Goal: Task Accomplishment & Management: Complete application form

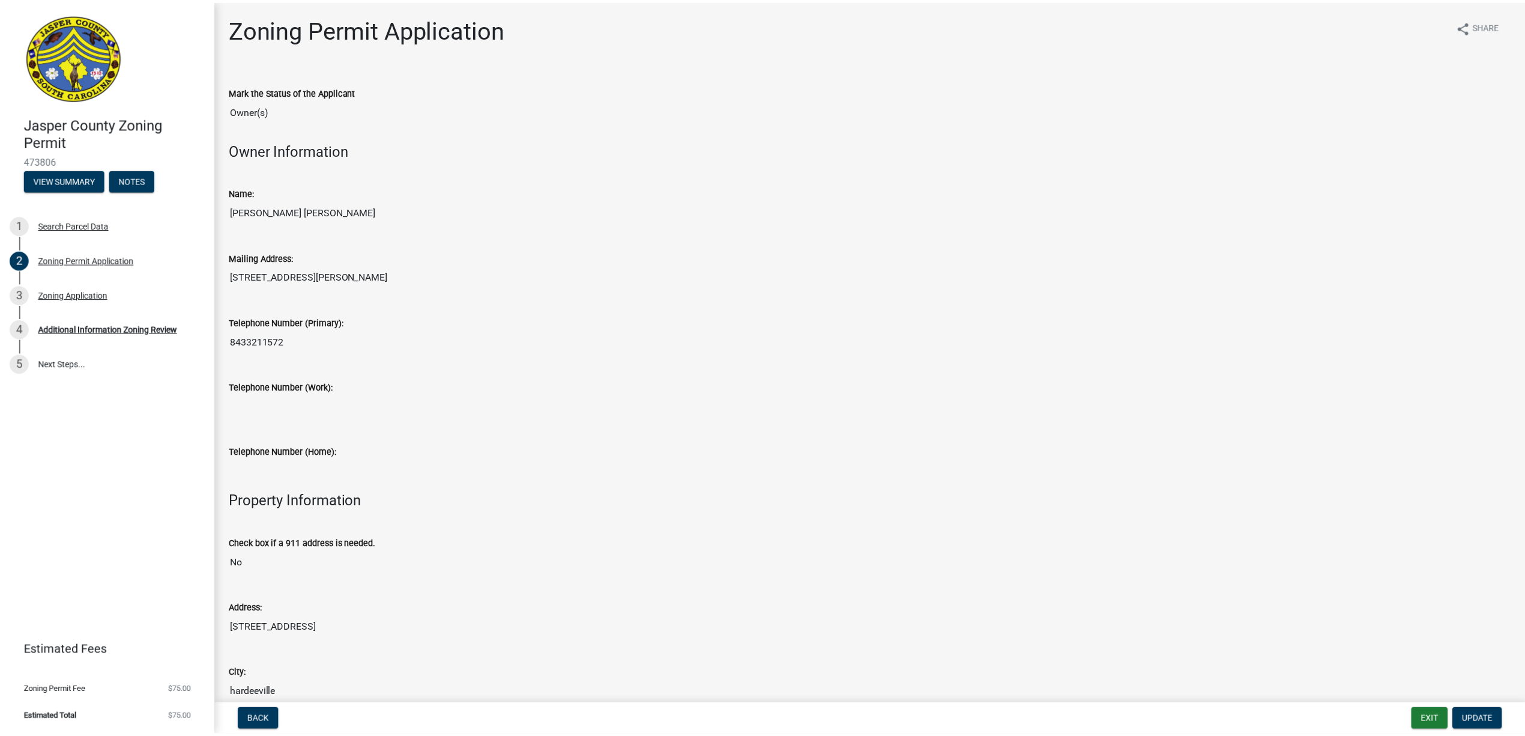
scroll to position [1521, 0]
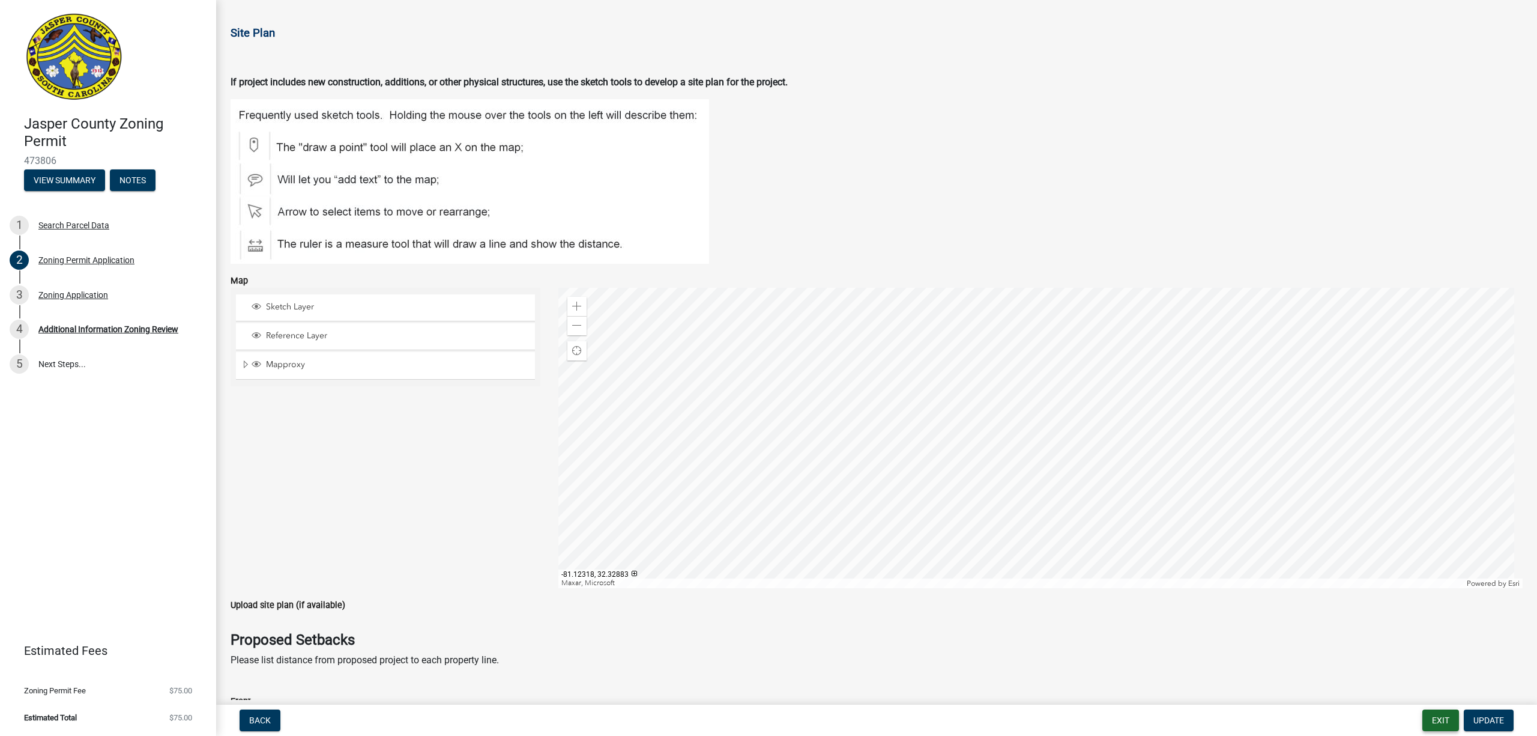
click at [1439, 722] on button "Exit" at bounding box center [1441, 720] width 37 height 22
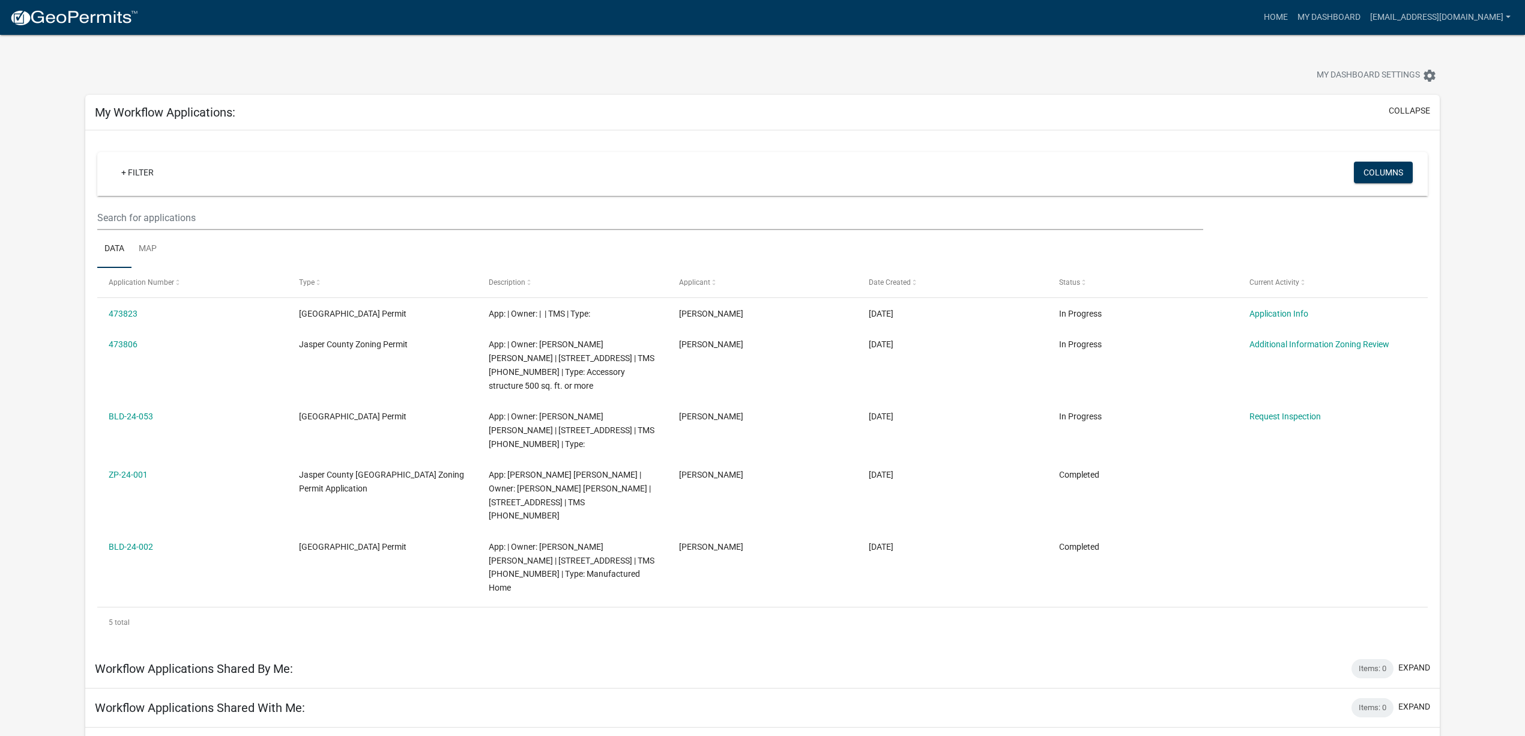
click at [598, 56] on div "My Dashboard Settings settings" at bounding box center [762, 62] width 1373 height 55
click at [728, 59] on div "My Dashboard Settings settings" at bounding box center [762, 62] width 1373 height 55
click at [599, 53] on div "My Dashboard Settings settings" at bounding box center [762, 62] width 1373 height 55
click at [628, 56] on div "My Dashboard Settings settings" at bounding box center [762, 62] width 1373 height 55
drag, startPoint x: 726, startPoint y: 65, endPoint x: 730, endPoint y: 82, distance: 17.3
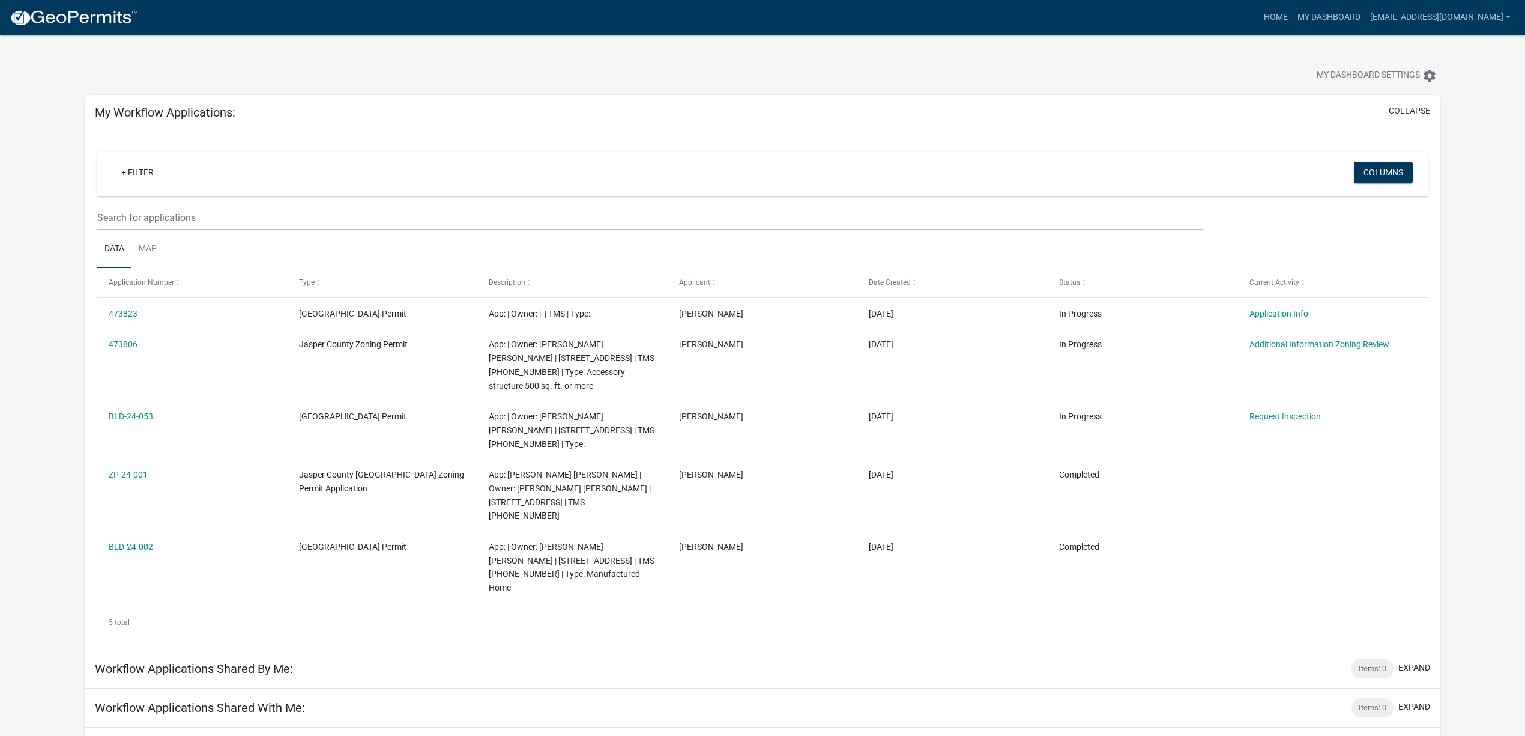
click at [726, 66] on div at bounding box center [476, 77] width 800 height 26
click at [654, 55] on div "My Dashboard Settings settings" at bounding box center [762, 62] width 1373 height 55
click at [719, 56] on div "My Dashboard Settings settings" at bounding box center [762, 62] width 1373 height 55
click at [735, 53] on div "My Dashboard Settings settings" at bounding box center [762, 62] width 1373 height 55
click at [704, 53] on div "My Dashboard Settings settings" at bounding box center [762, 62] width 1373 height 55
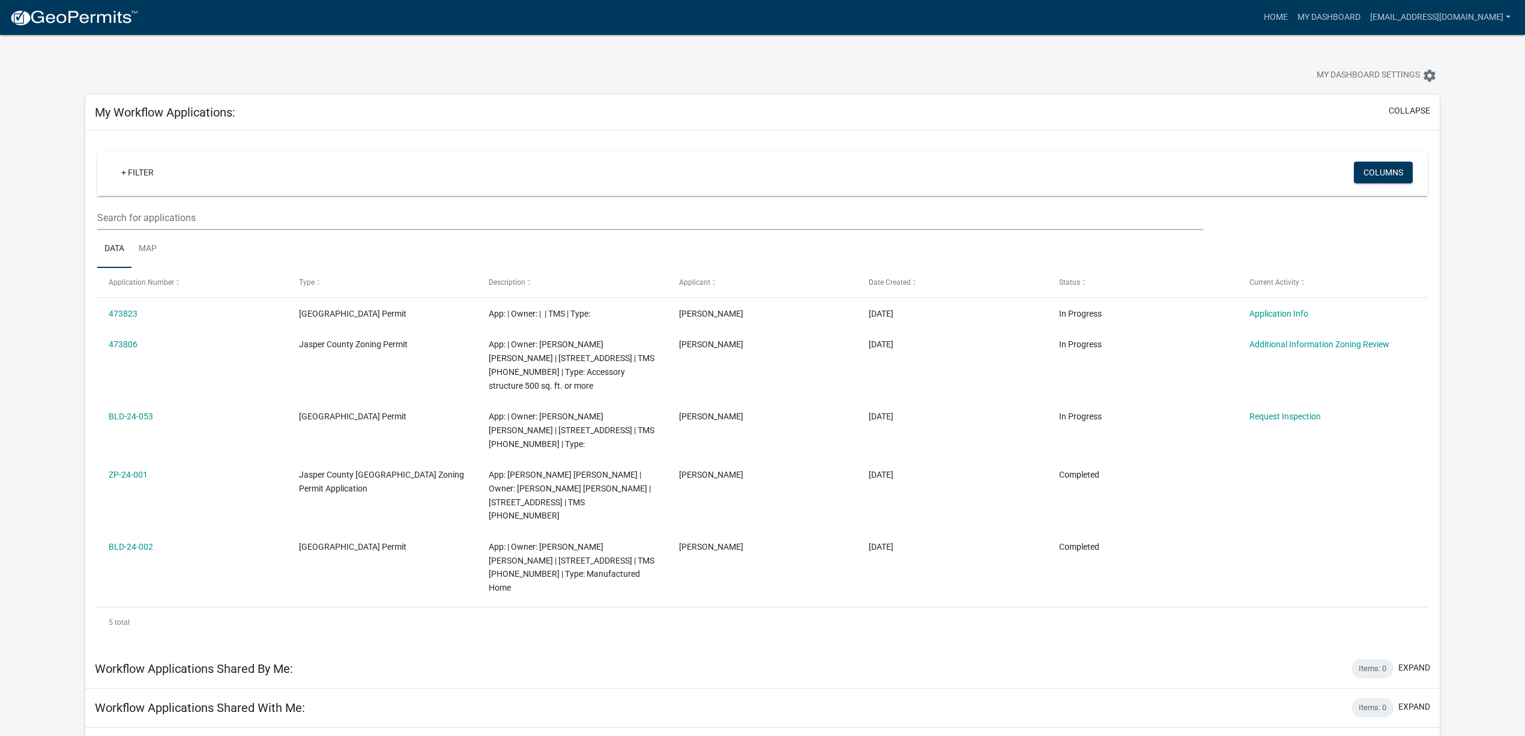
click at [729, 50] on div "My Dashboard Settings settings" at bounding box center [762, 62] width 1373 height 55
click at [704, 54] on div "My Dashboard Settings settings" at bounding box center [762, 62] width 1373 height 55
click at [709, 51] on div "My Dashboard Settings settings" at bounding box center [762, 62] width 1373 height 55
click at [759, 64] on div at bounding box center [476, 77] width 800 height 26
click at [601, 64] on div at bounding box center [476, 77] width 800 height 26
